Goal: Task Accomplishment & Management: Use online tool/utility

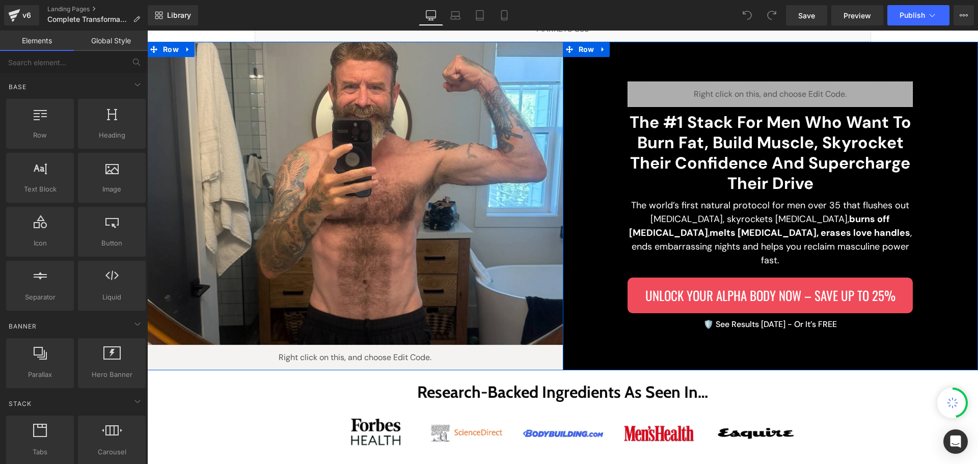
scroll to position [102, 0]
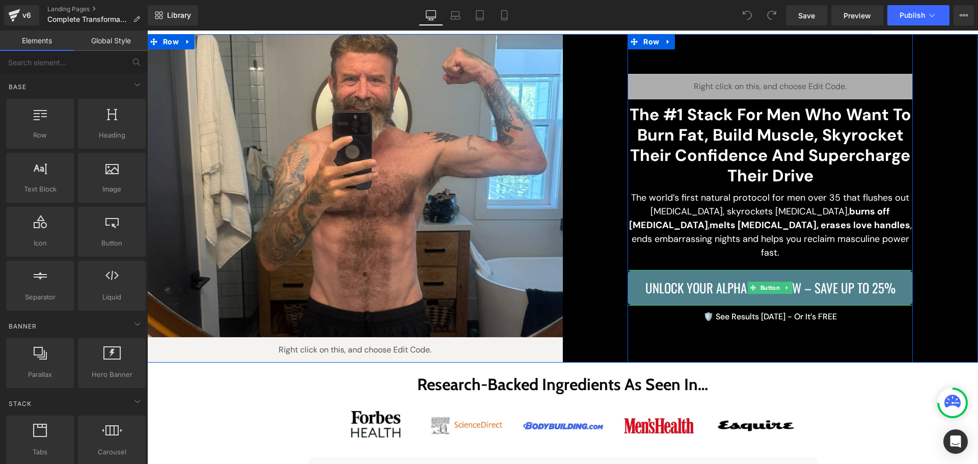
click at [688, 279] on span "Unlock Your Alpha Body Now – Save Up to 25%" at bounding box center [770, 288] width 250 height 20
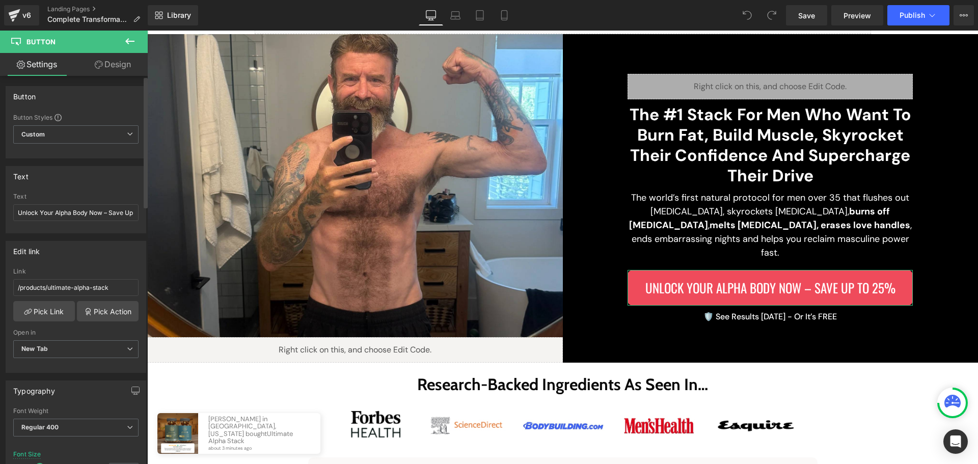
click at [91, 261] on div "Edit link /products/ultimate-alpha-stack Link /products/ultimate-alpha-stack Pi…" at bounding box center [76, 307] width 141 height 132
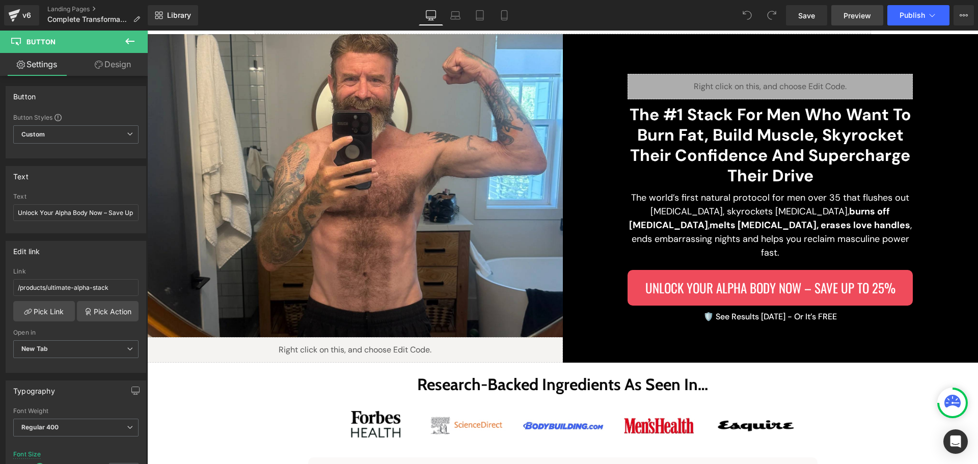
click at [869, 23] on link "Preview" at bounding box center [857, 15] width 52 height 20
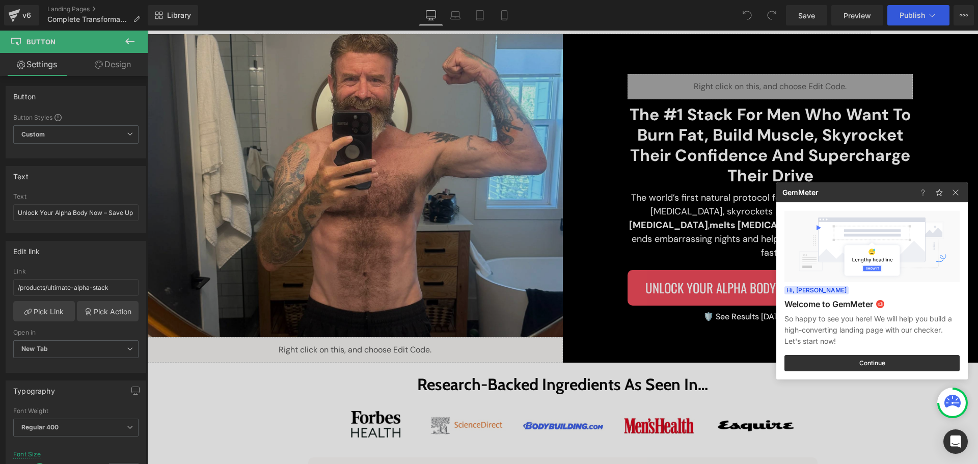
click at [717, 281] on div at bounding box center [489, 232] width 978 height 464
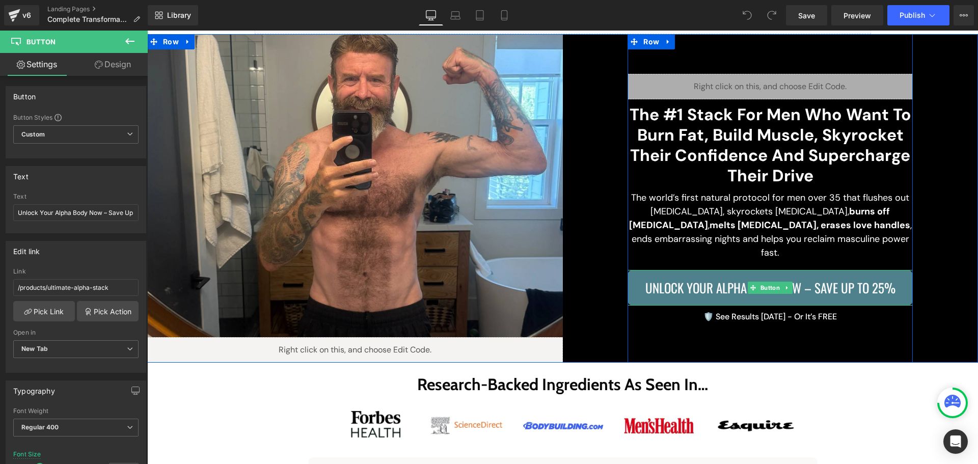
click at [762, 280] on div "Unlock Your Alpha Body Now – Save Up to 25% Button" at bounding box center [770, 287] width 285 height 35
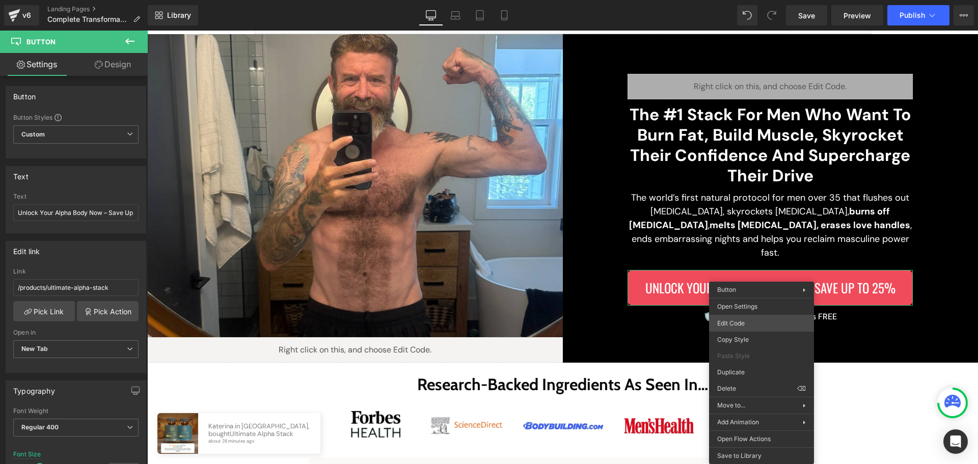
click at [741, 0] on div "Button You are previewing how the will restyle your page. You can not edit Elem…" at bounding box center [489, 0] width 978 height 0
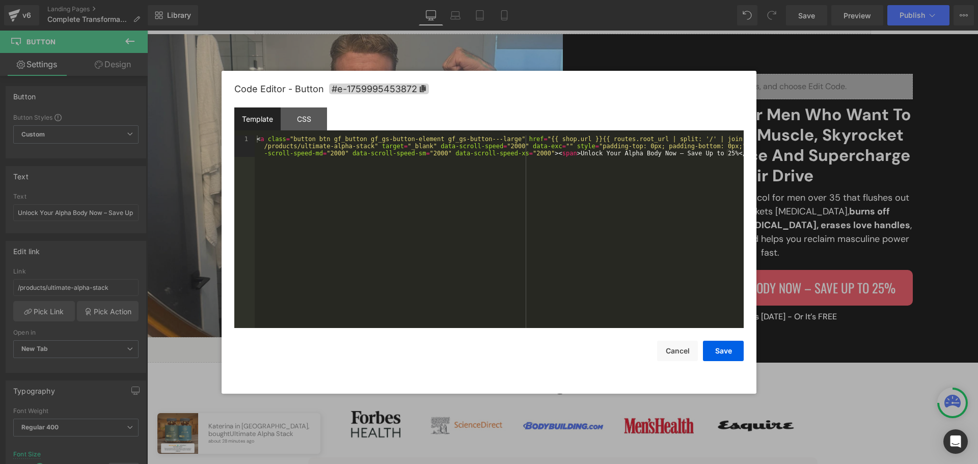
click at [552, 209] on div "< a class = "button btn gf_button gf_gs-button-element gf_gs-button---large" hr…" at bounding box center [499, 252] width 489 height 235
click at [668, 345] on button "Cancel" at bounding box center [677, 351] width 41 height 20
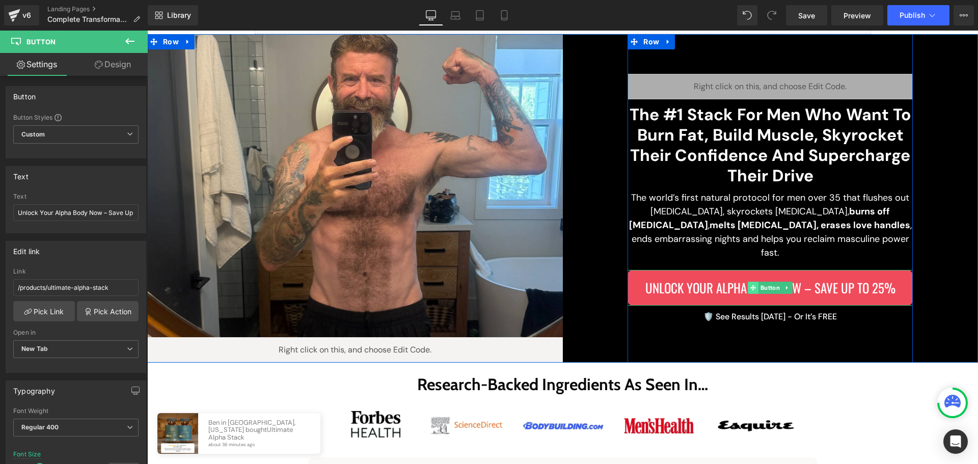
click at [750, 285] on icon at bounding box center [753, 288] width 6 height 6
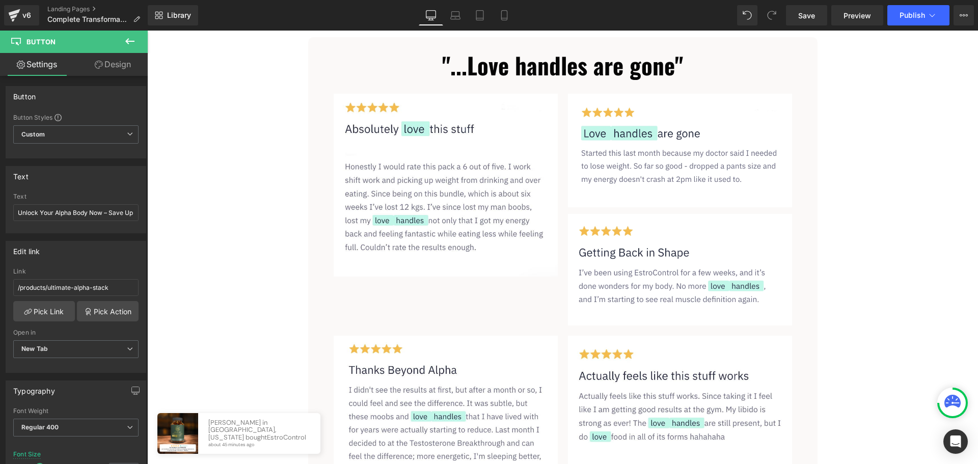
scroll to position [611, 0]
